Goal: Communication & Community: Answer question/provide support

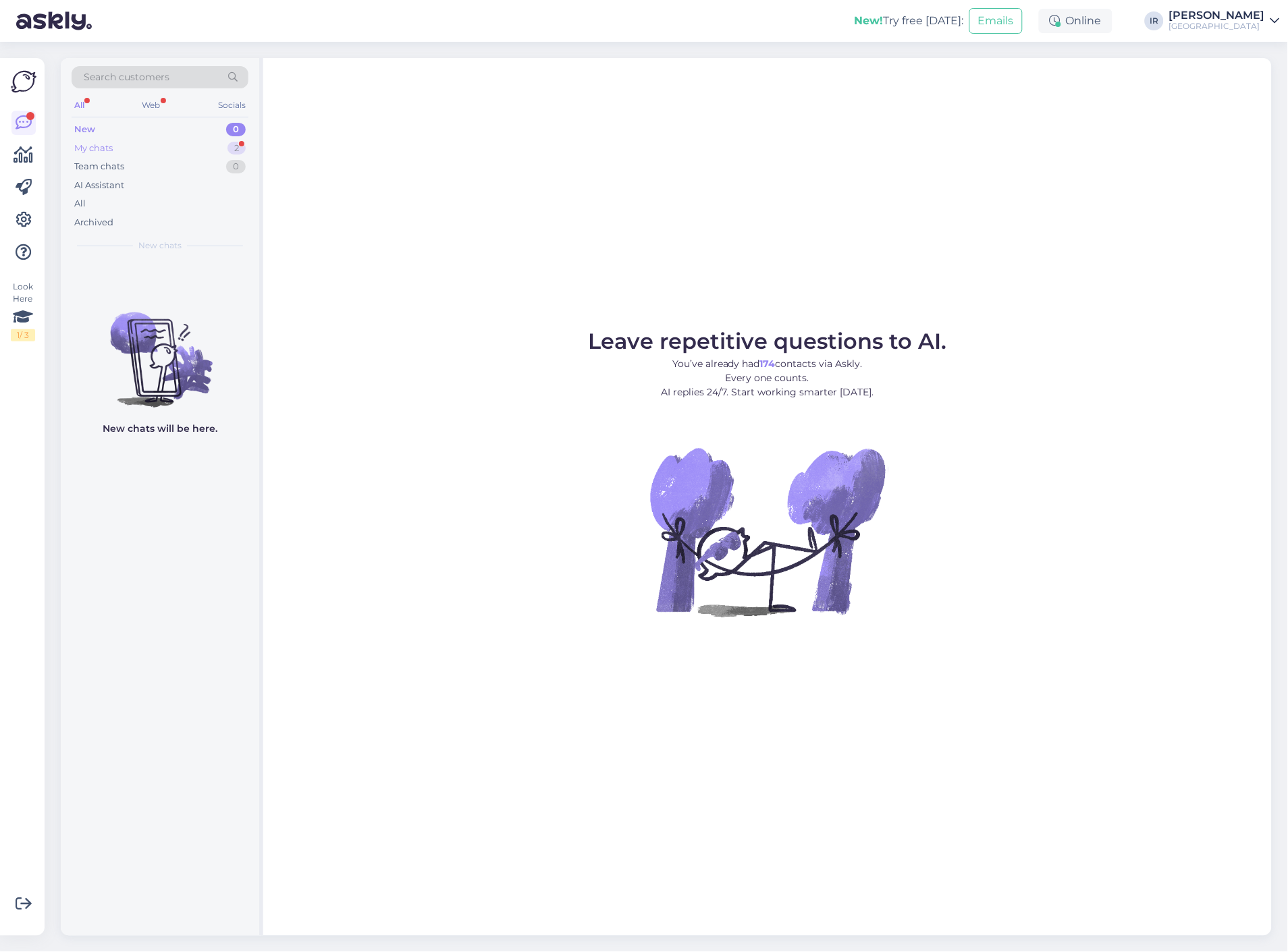
click at [170, 151] on div "My chats 2" at bounding box center [160, 148] width 177 height 19
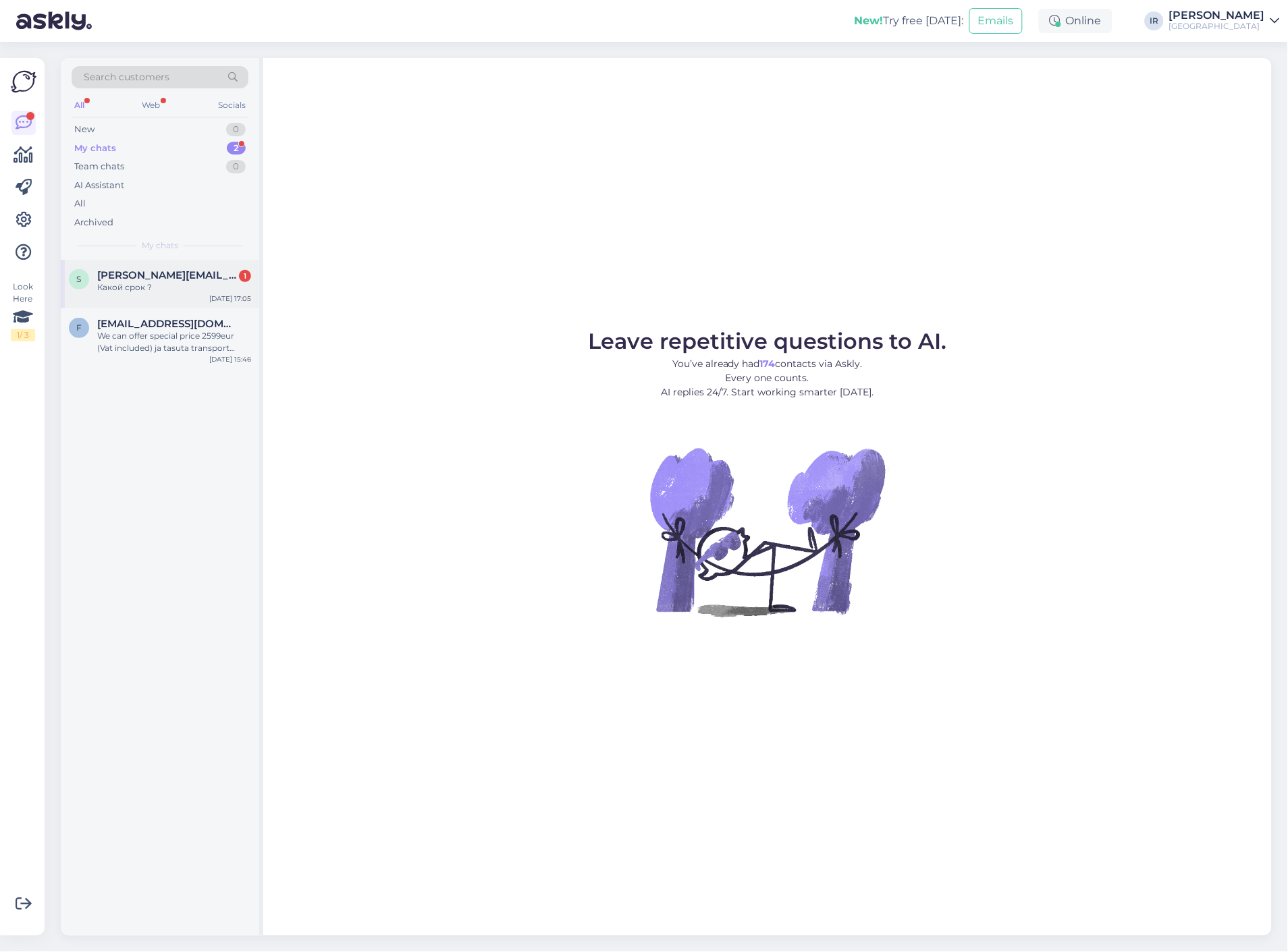
click at [153, 274] on span "[PERSON_NAME][EMAIL_ADDRESS][DOMAIN_NAME]" at bounding box center [167, 275] width 140 height 12
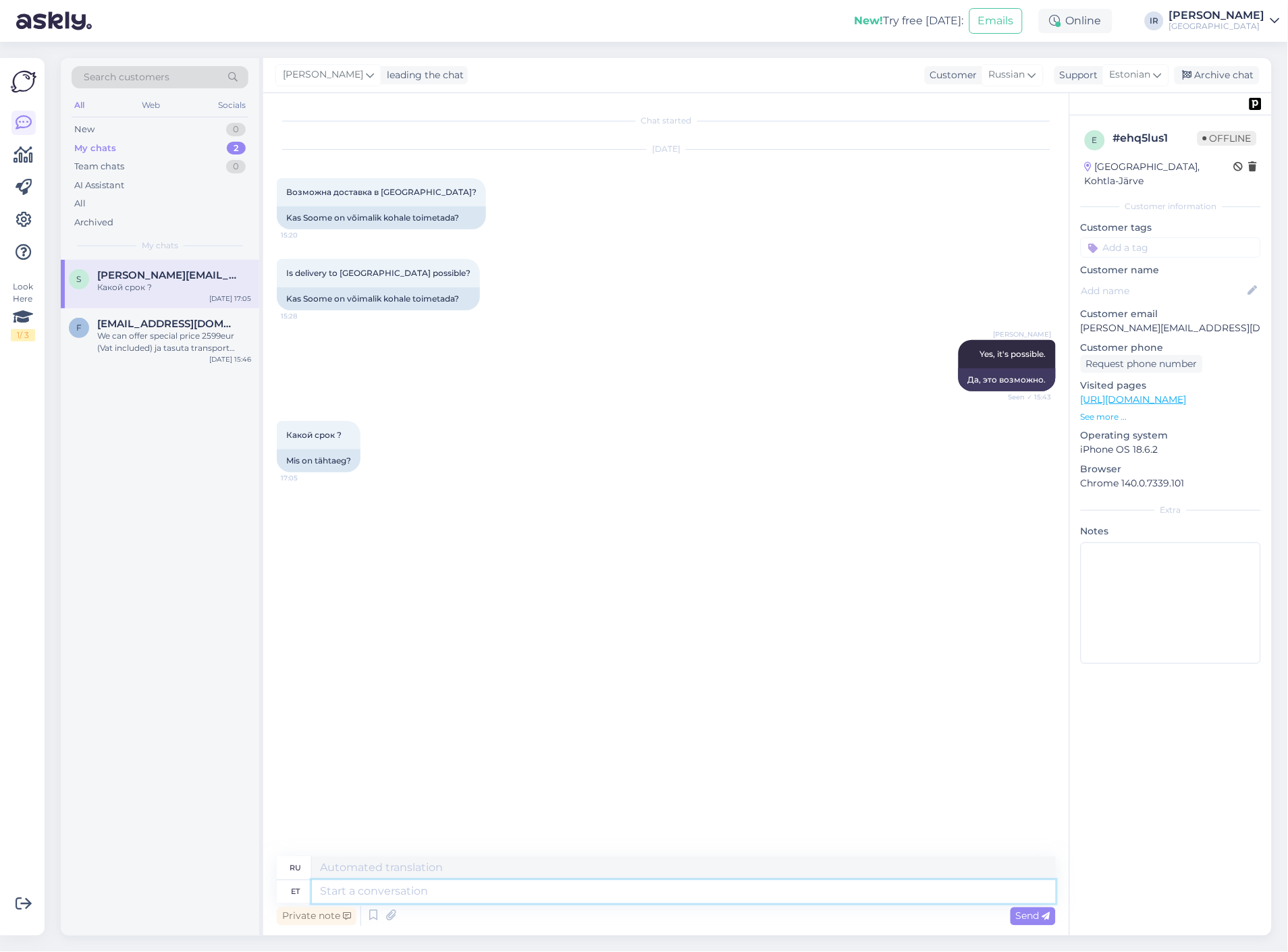
click at [413, 898] on textarea at bounding box center [684, 892] width 744 height 23
click at [1104, 394] on div "Visited pages [URL][DOMAIN_NAME] See more ..." at bounding box center [1171, 401] width 180 height 44
click at [1108, 393] on link "[URL][DOMAIN_NAME]" at bounding box center [1133, 399] width 106 height 12
click at [414, 895] on textarea at bounding box center [684, 892] width 744 height 23
type textarea "Mis t"
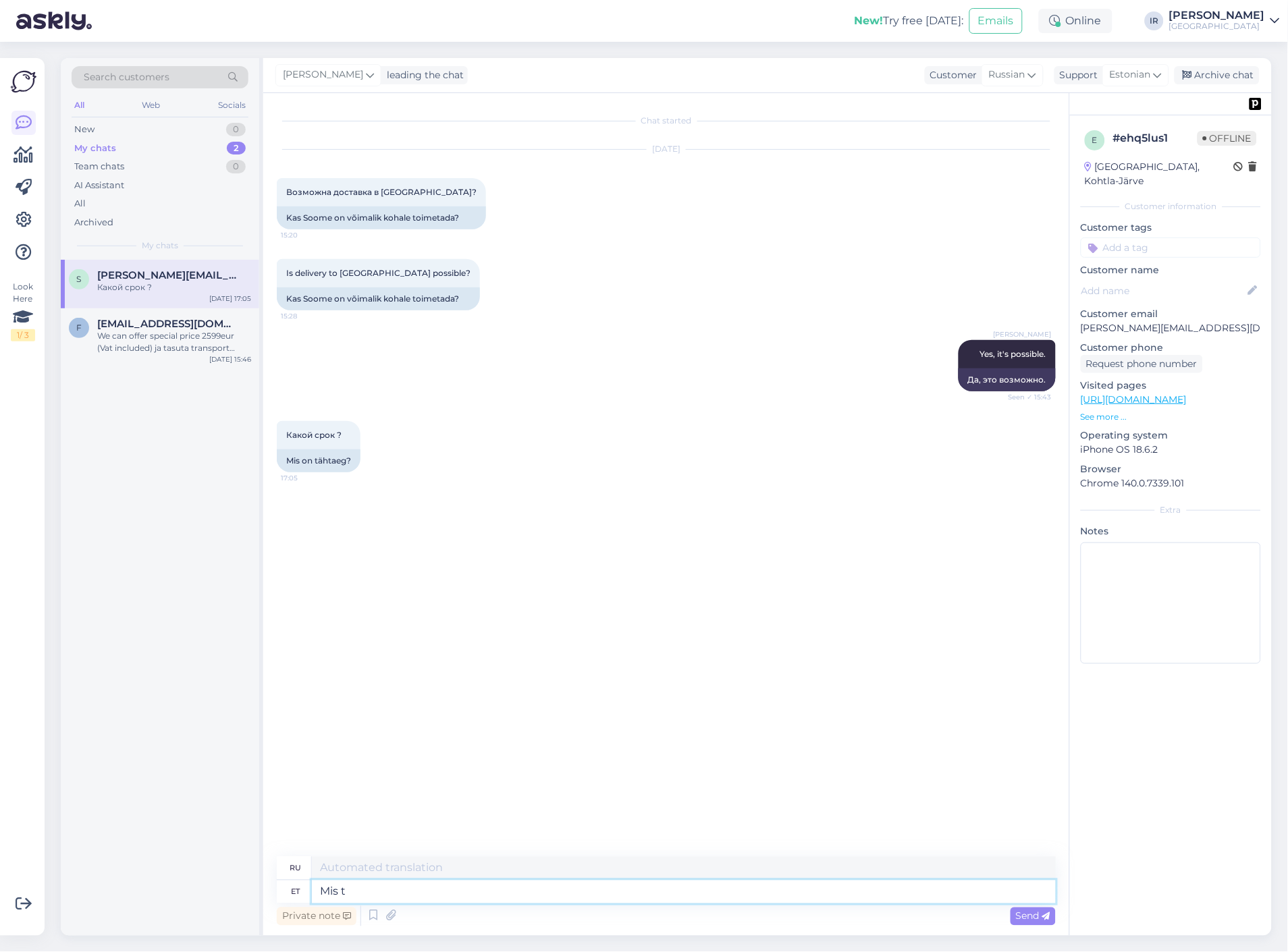
type textarea "Что"
type textarea "M"
type textarea "Kui t"
type textarea "Если"
type textarea "Kui te"
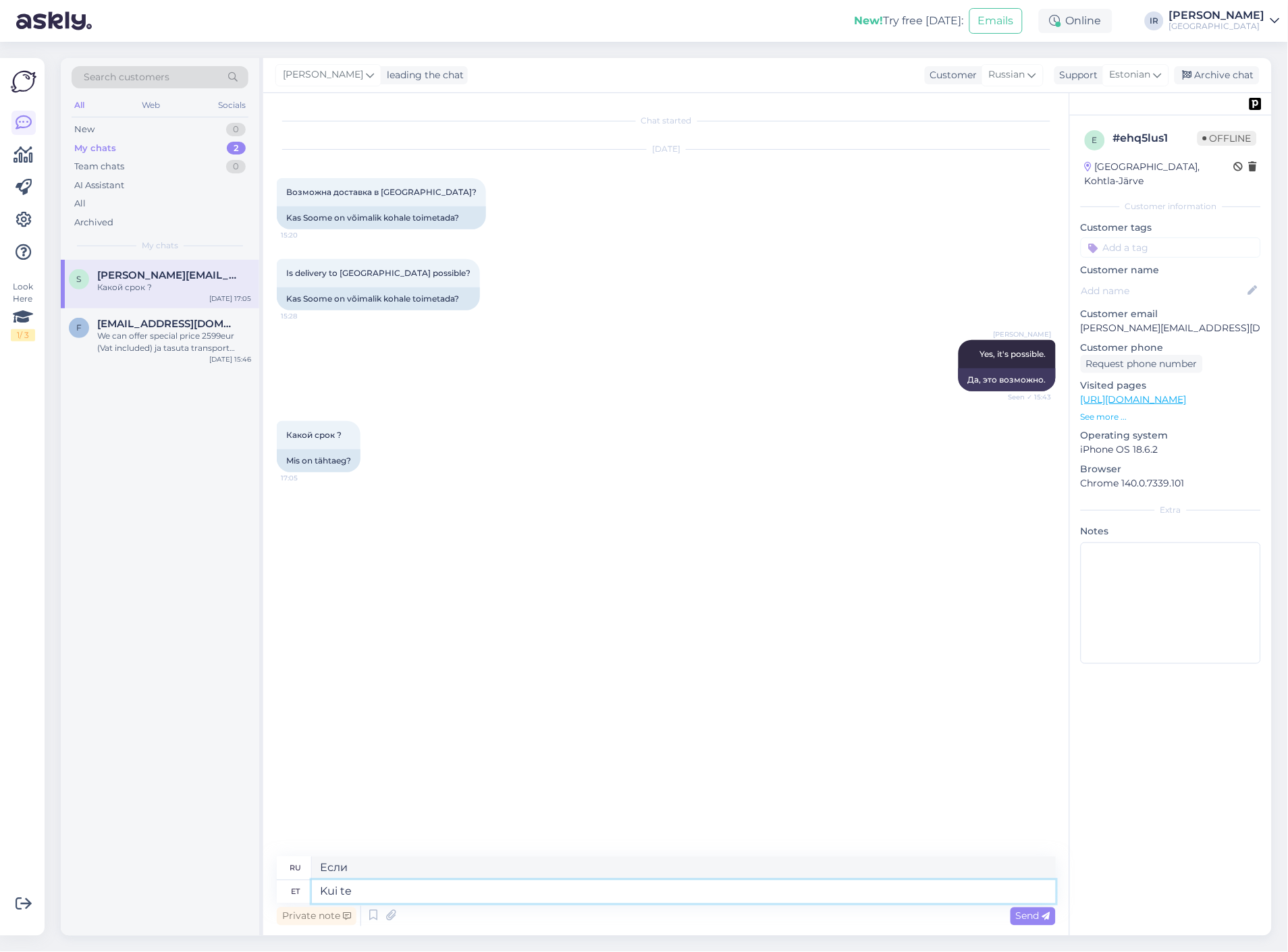
type textarea "Если ты"
type textarea "Kui te mõtlete ta"
type textarea "Если вы думаете,"
type textarea "Kui te mõtlete tarneaega"
type textarea "Если вы думаете о времени доставки"
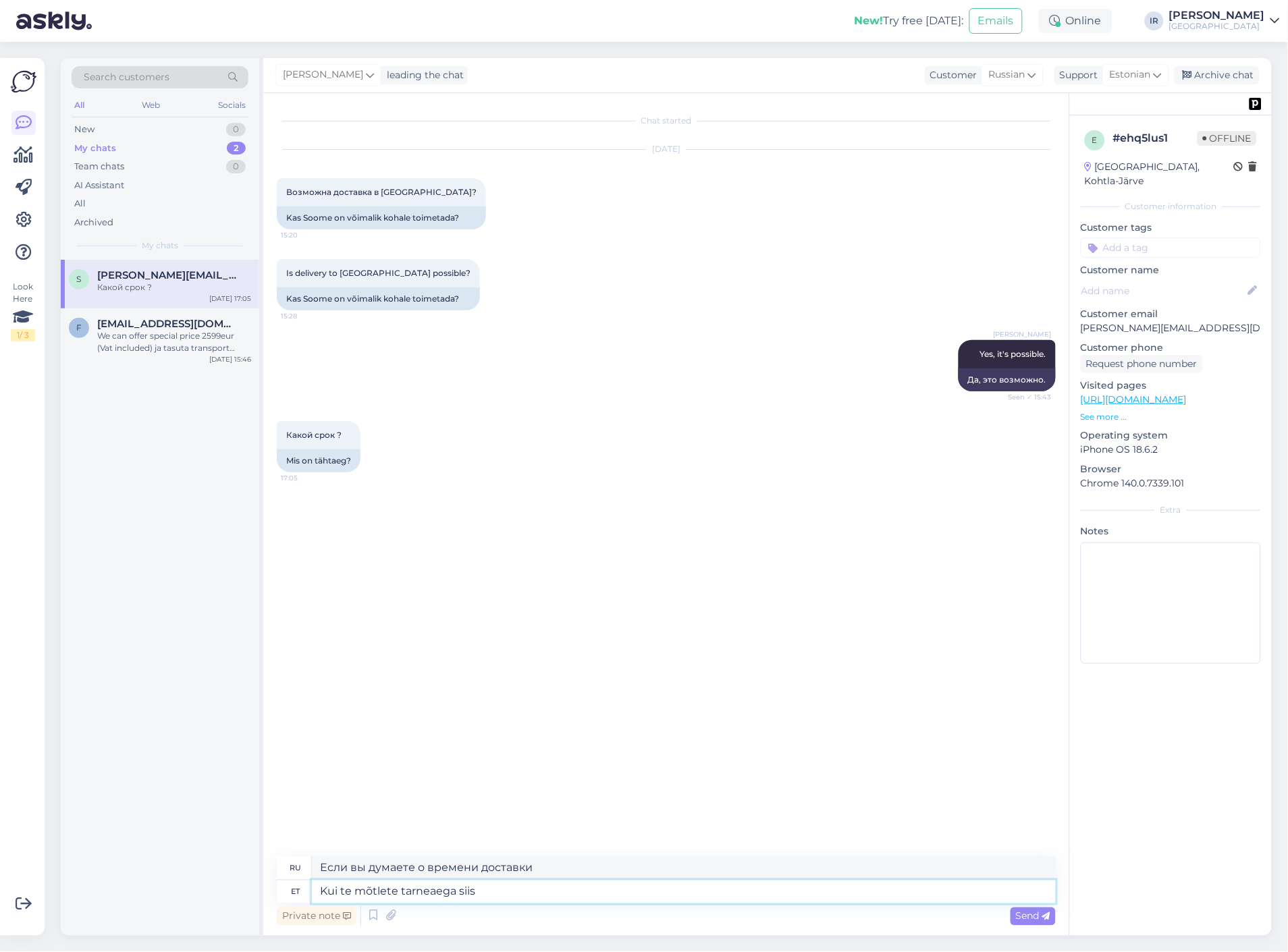
type textarea "Kui te mõtlete tarneaega siis"
type textarea "Если вы имеете ввиду время доставки, то"
type textarea "Kui te mõtlete tarneaega siis tavaliselt 1-"
type textarea "Если вы имеете в виду время доставки, то обычно"
type textarea "Kui te mõtlete tarneaega siis tavaliselt 1-2"
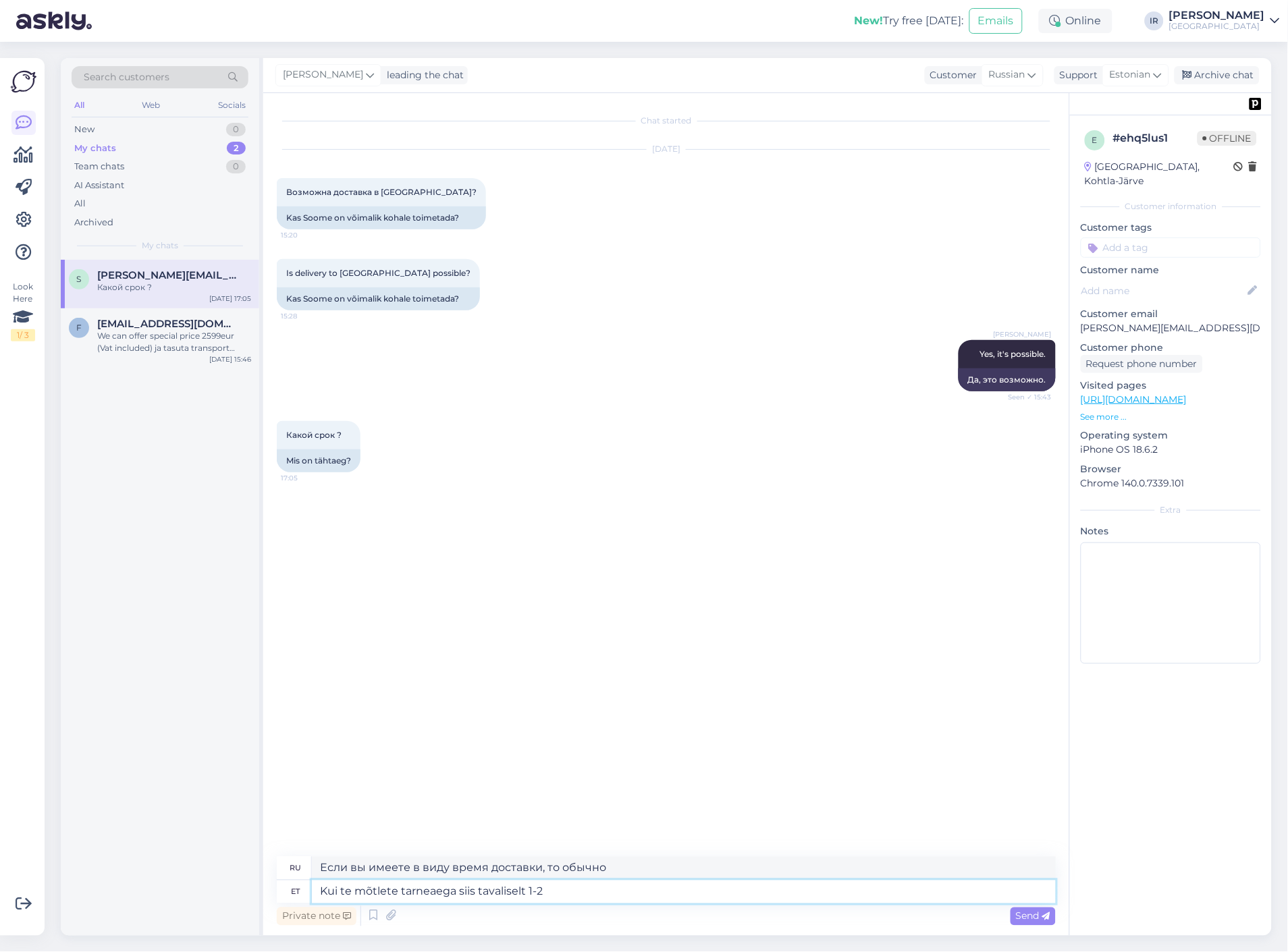
type textarea "Если вы имеете ввиду время доставки, то обычно 1-2"
type textarea "Kui te mõtlete tarneaega siis tavaliselt 1-2 tööpäeva o"
type textarea "Если вы имеете ввиду срок доставки, то обычно это 1-2 рабочих дня."
type textarea "Kui te mõtlete tarneaega siis tavaliselt 1-2 tööpäeva on tarneaeg p"
type textarea "Если вы думаете о сроках доставки, то обычно срок доставки составляет 1-2 рабоч…"
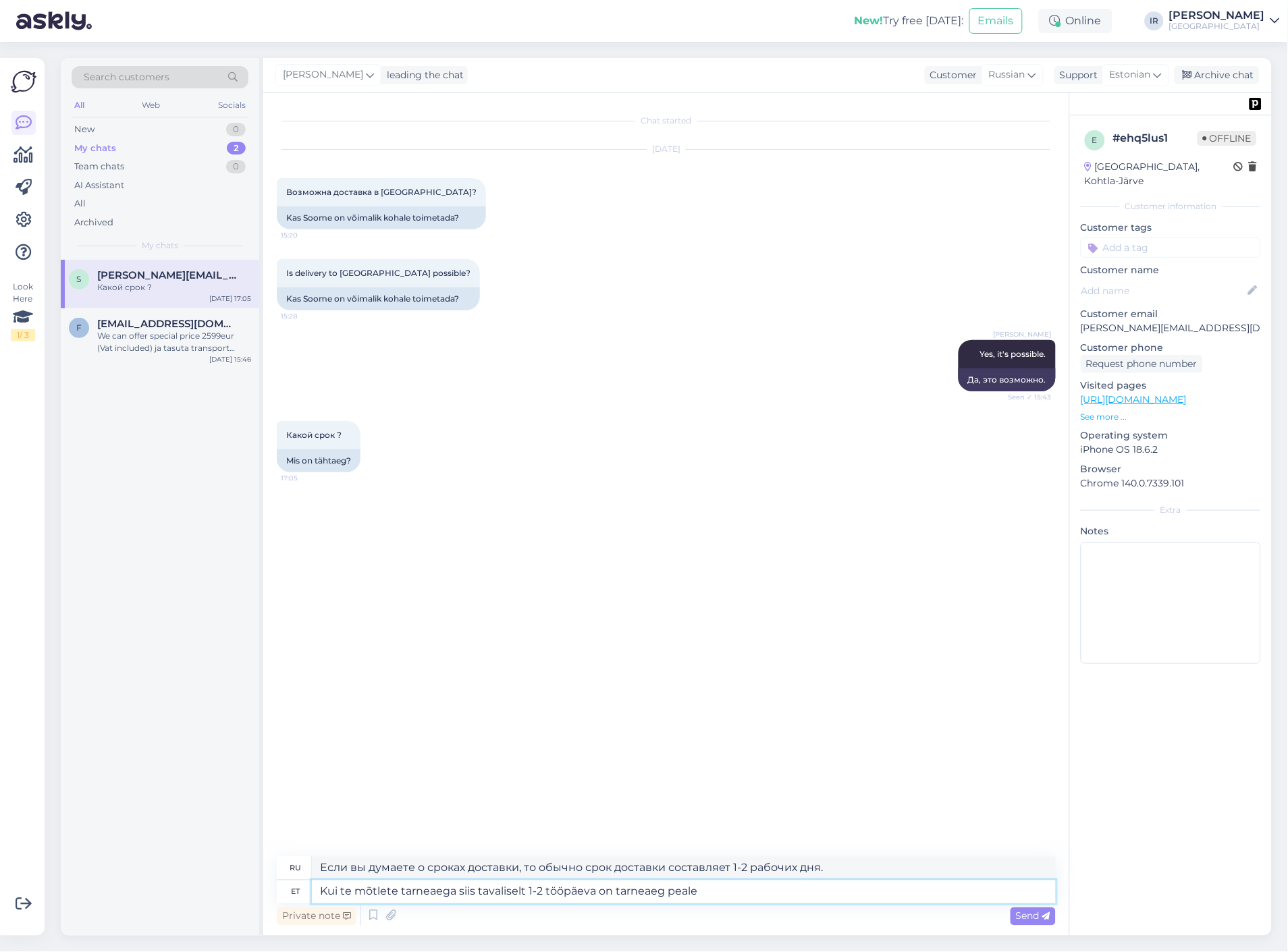
type textarea "Kui te mõtlete tarneaega siis tavaliselt 1-2 tööpäeva on tarneaeg peale"
type textarea "Если вы думаете о сроках доставки, то обычно срок доставки составляет 1-2 рабоч…"
type textarea "Kui te mõtlete tarneaega siis tavaliselt 1-2 tööpäeva on tarneaeg peale arve"
type textarea "Если вы думаете о сроках доставки, то обычно срок доставки составляет 1-2 рабоч…"
type textarea "Kui te mõtlete tarneaega siis tavaliselt 1-2 tööpäeva on tarneaeg peale arve ta…"
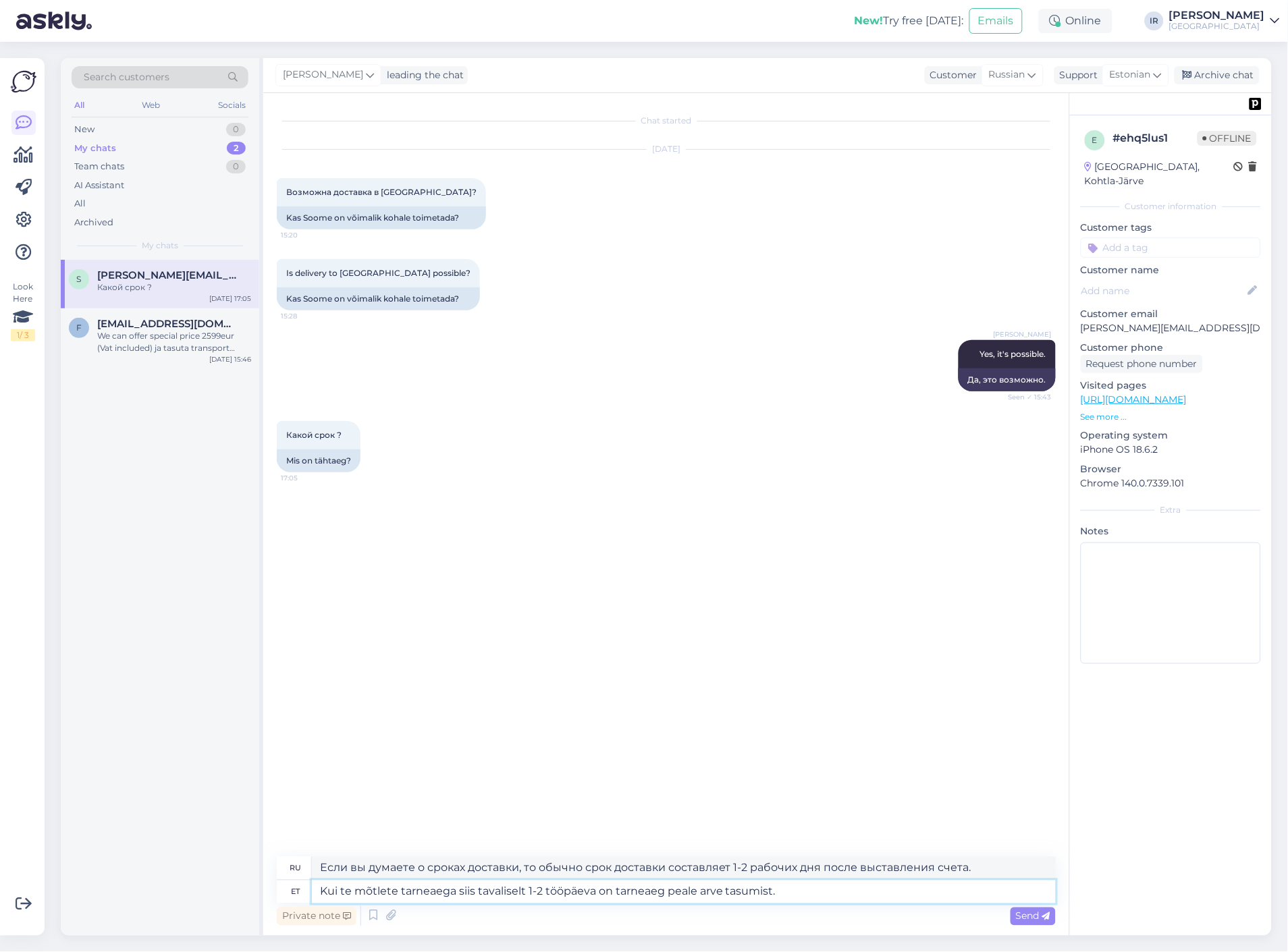
type textarea "Если вы думаете о сроках доставки, то срок доставки обычно составляет 1-2 рабоч…"
type textarea "Kui te mõtlete tarneaega siis tavaliselt 1-2 tööpäeva on tarneaeg peale arve ta…"
click at [1030, 912] on span "Send" at bounding box center [1033, 916] width 34 height 12
